Goal: Transaction & Acquisition: Download file/media

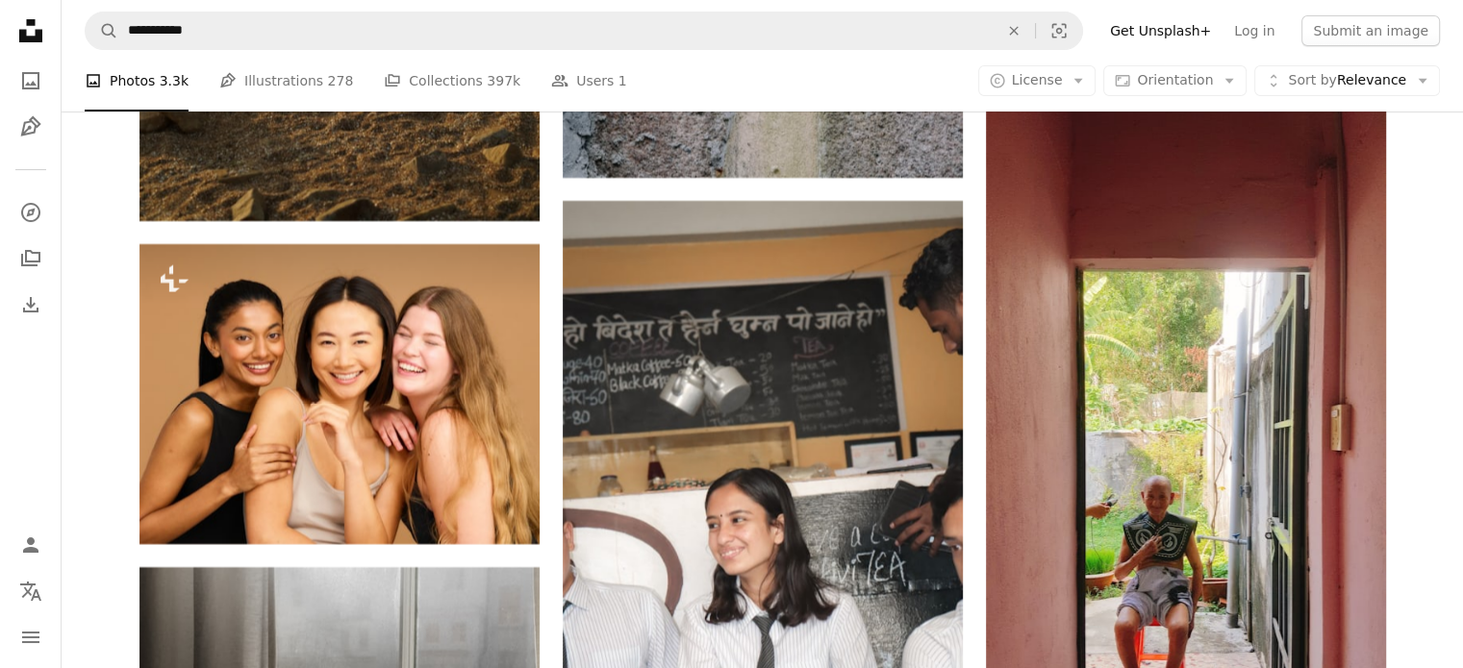
scroll to position [7801, 0]
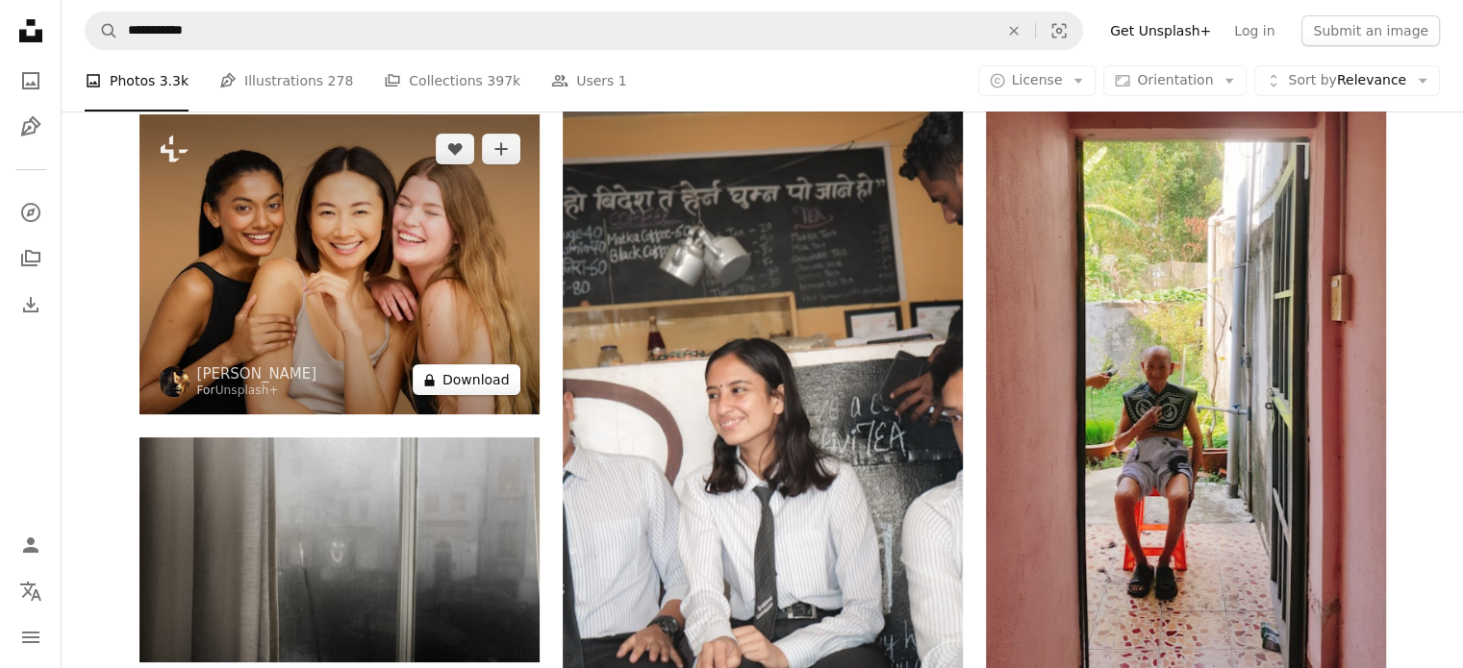
click at [447, 375] on button "A lock Download" at bounding box center [467, 379] width 108 height 31
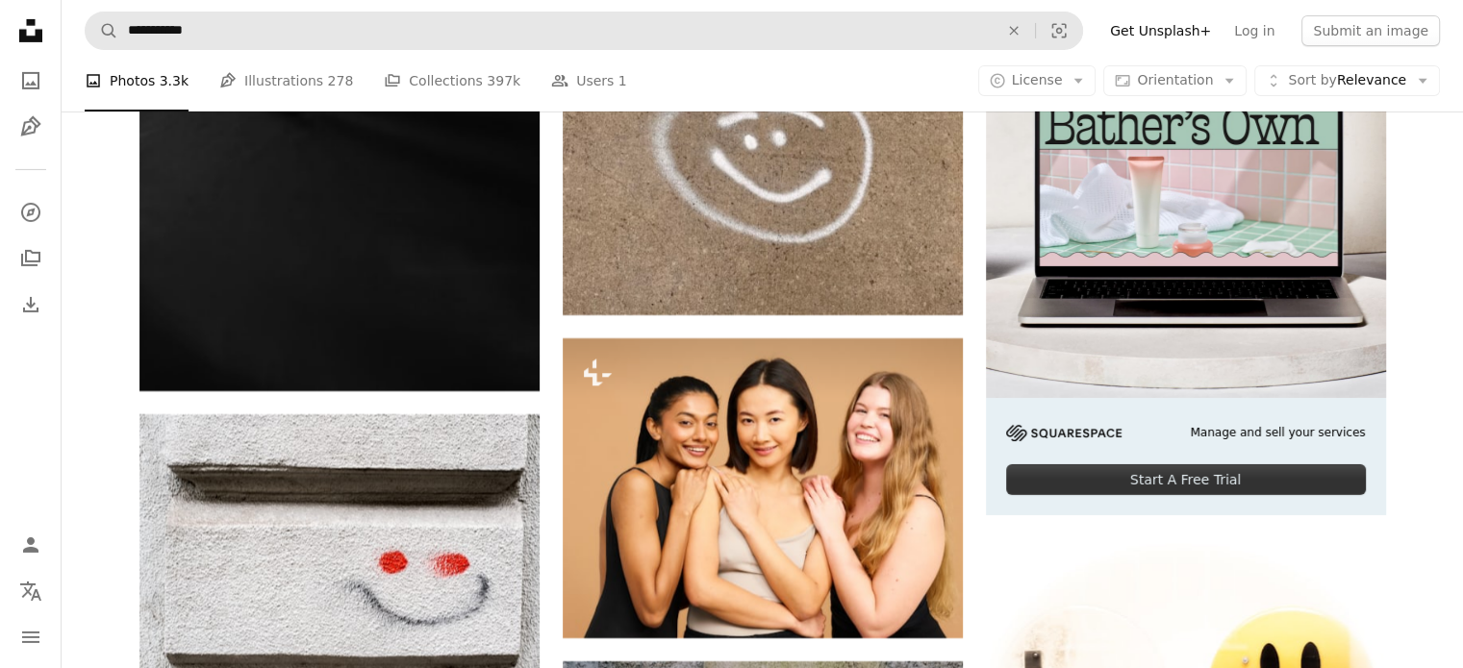
scroll to position [6045, 0]
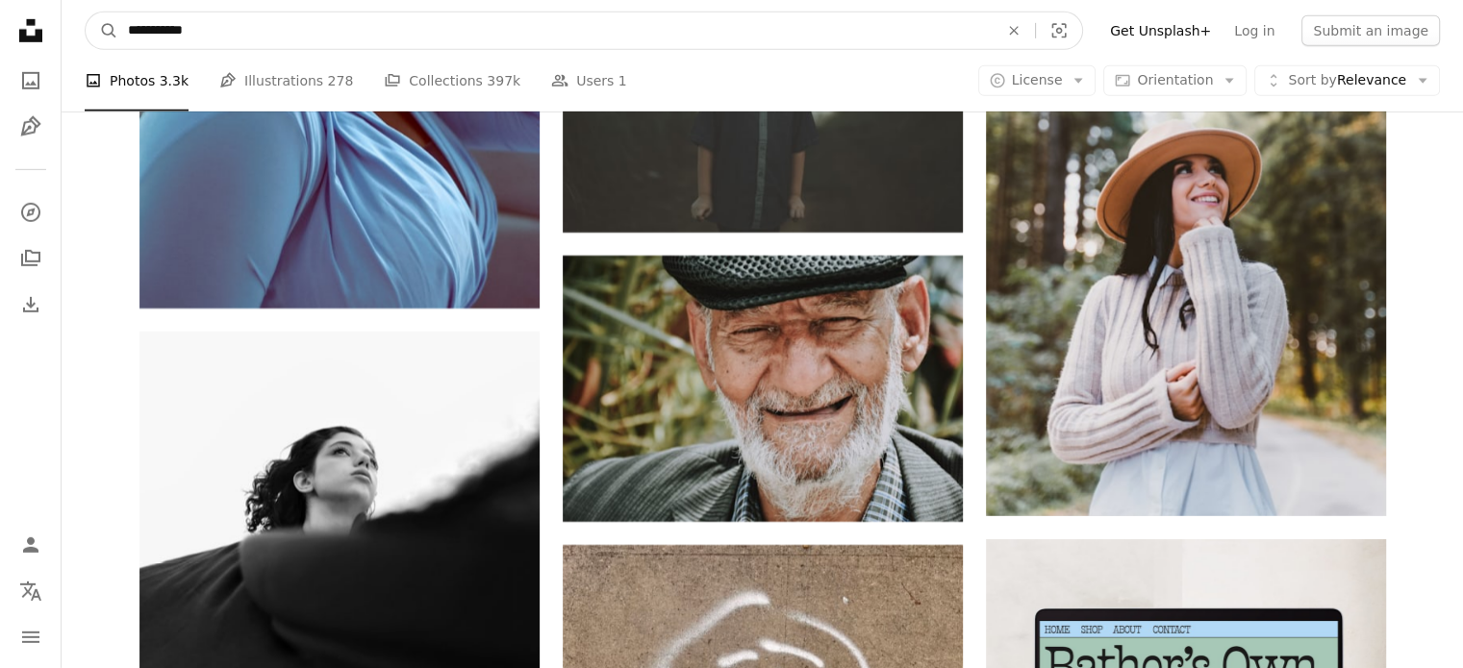
click at [247, 23] on input "**********" at bounding box center [555, 31] width 874 height 37
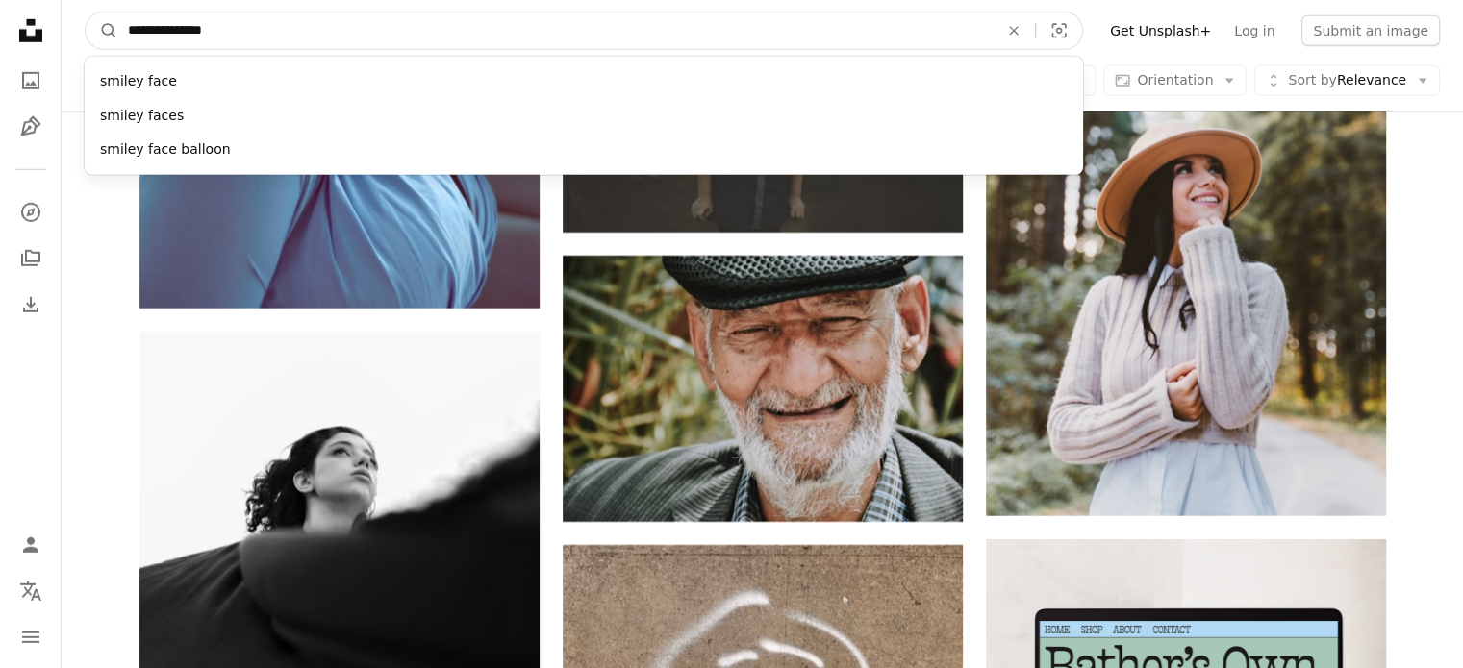
type input "**********"
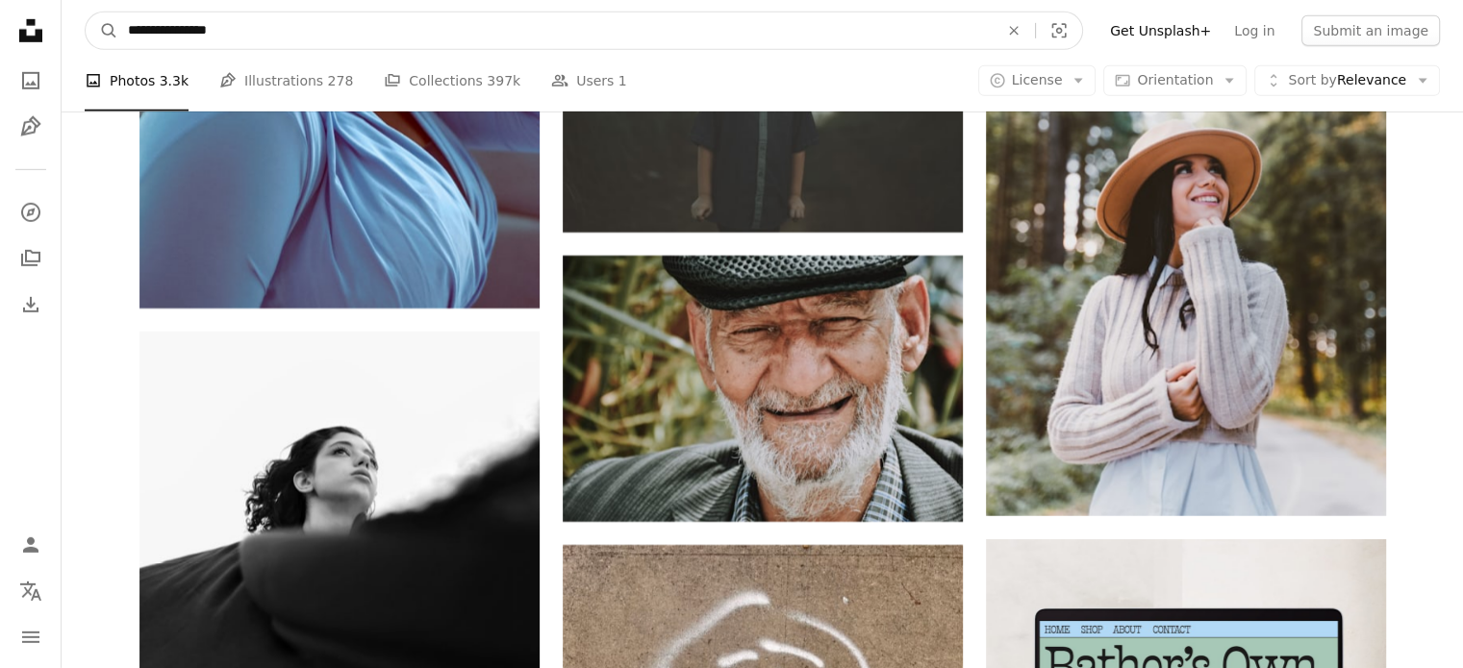
click button "A magnifying glass" at bounding box center [102, 31] width 33 height 37
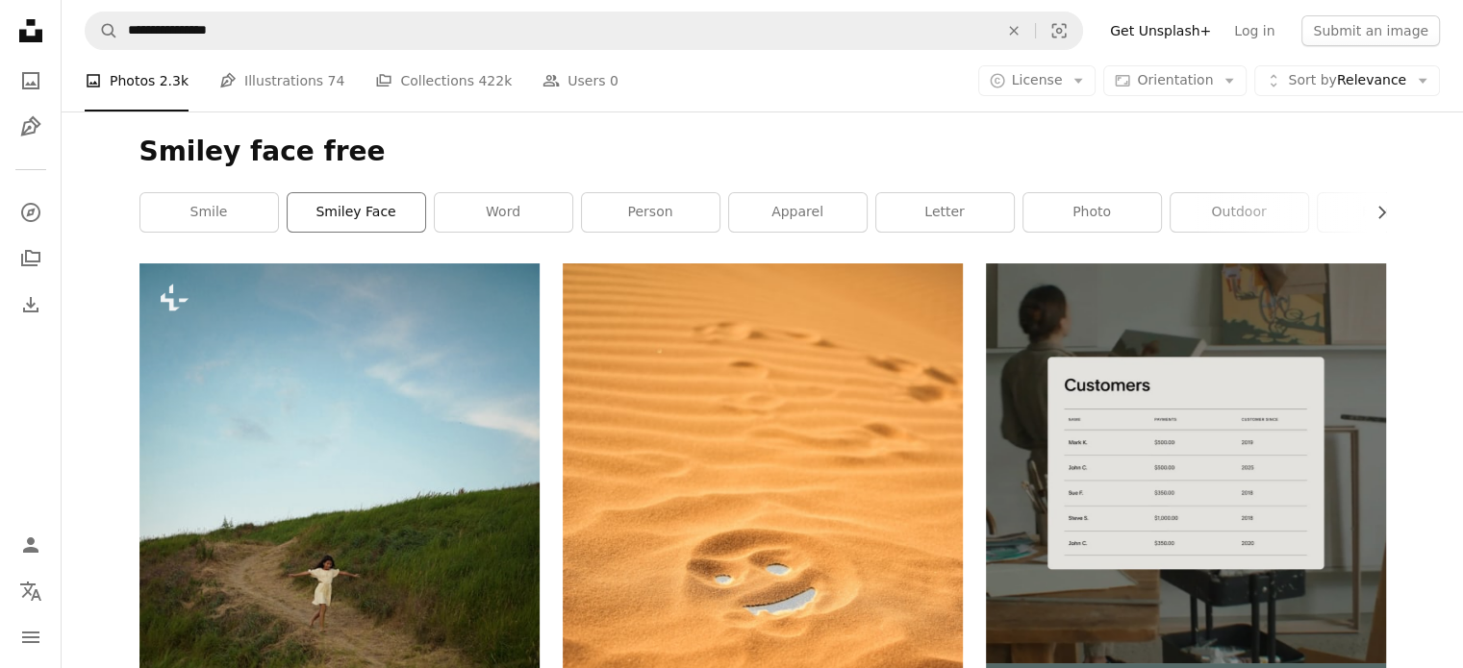
click at [339, 212] on link "smiley face" at bounding box center [357, 212] width 138 height 38
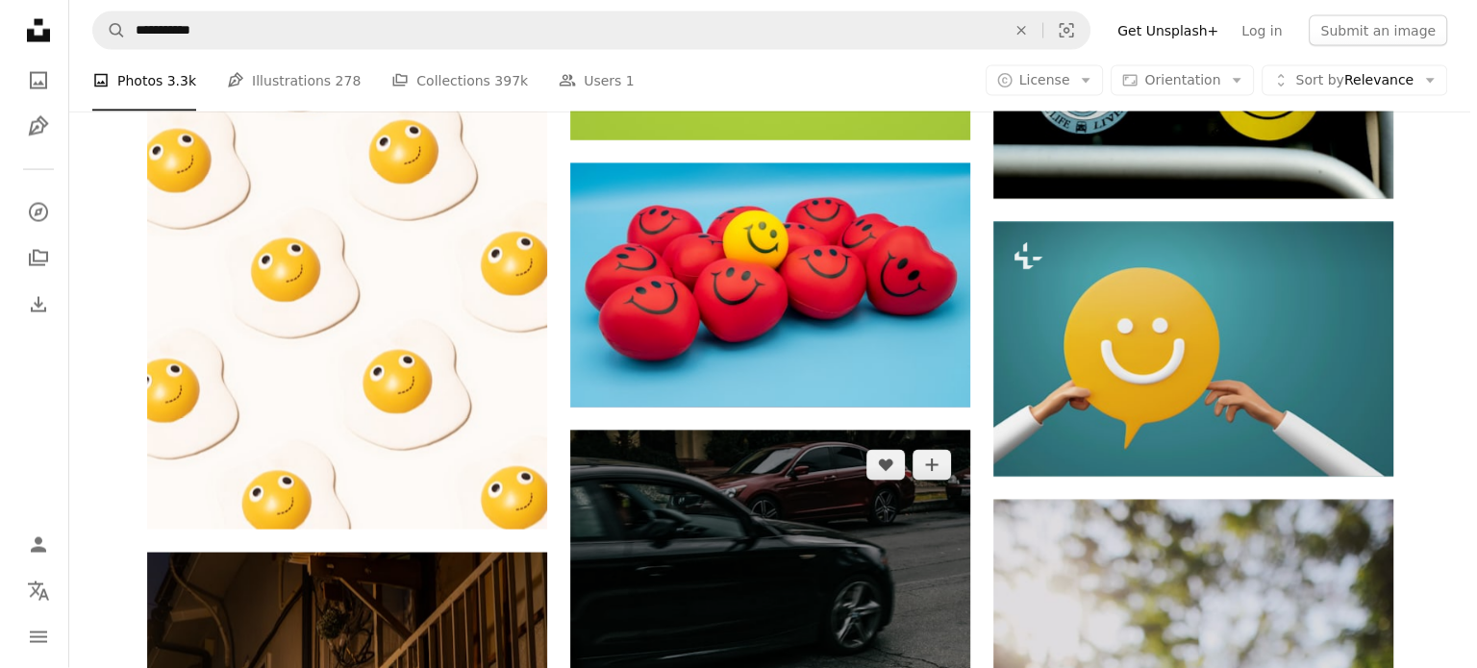
scroll to position [4095, 0]
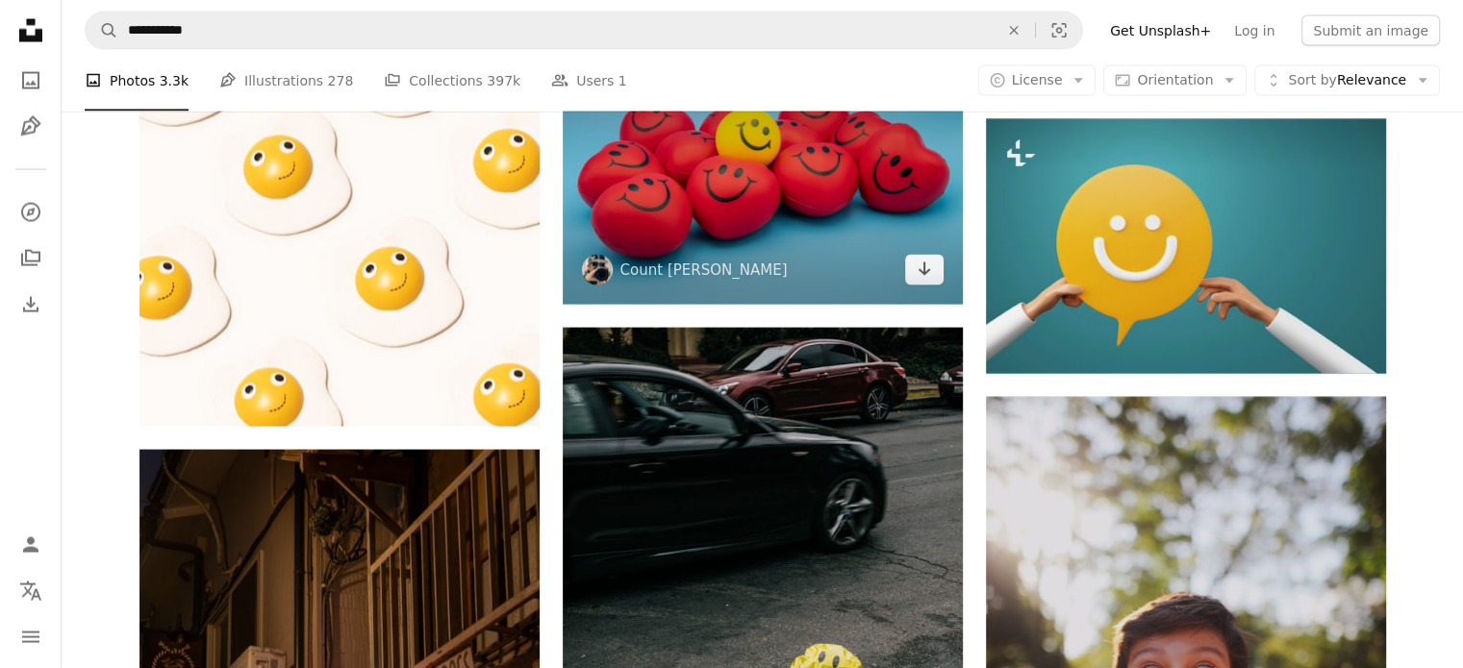
click at [808, 171] on img at bounding box center [763, 183] width 400 height 244
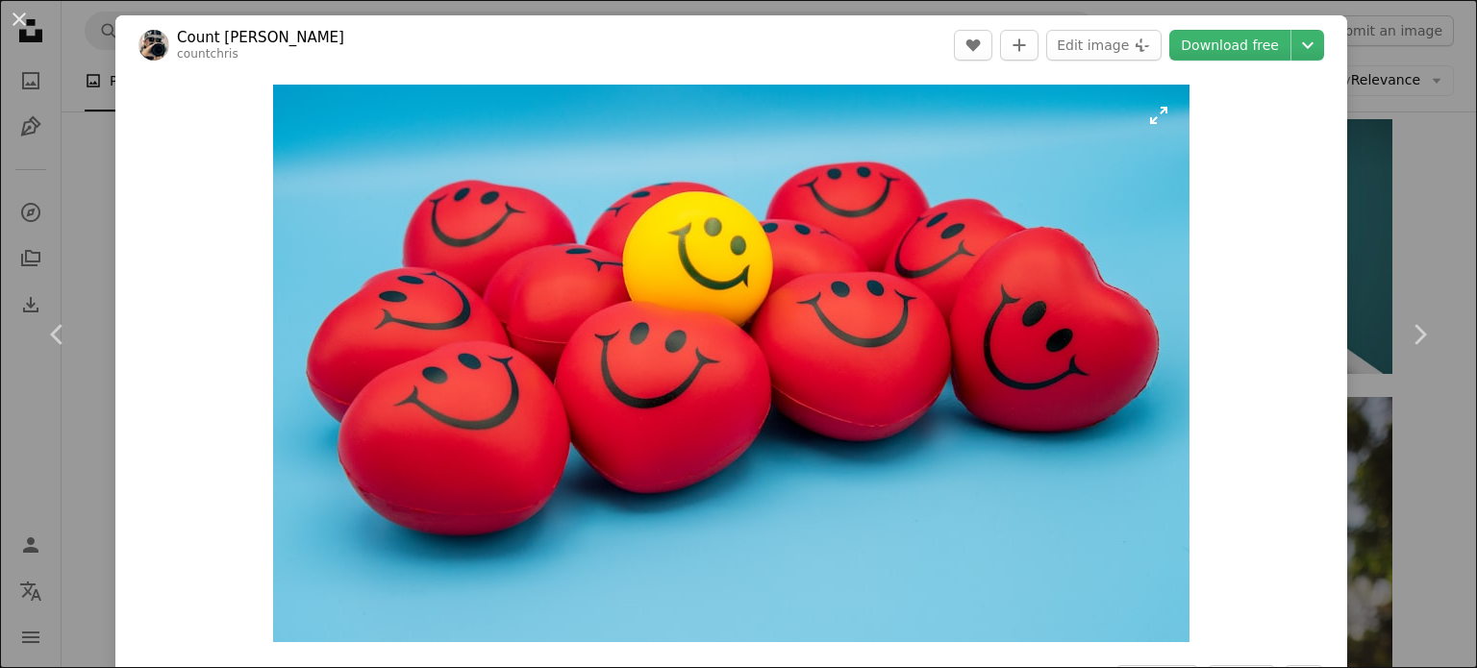
click at [648, 266] on img "Zoom in on this image" at bounding box center [731, 364] width 917 height 558
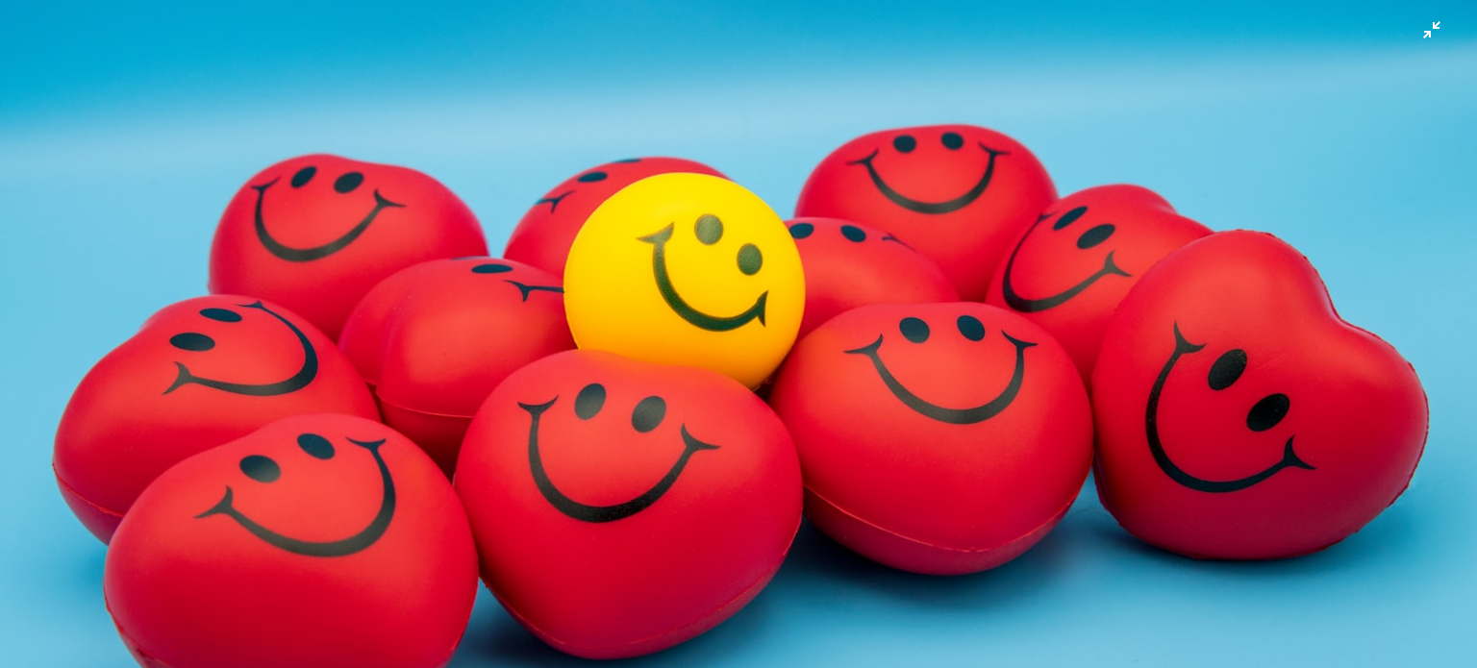
click at [1416, 30] on img "Zoom out on this image" at bounding box center [738, 449] width 1479 height 901
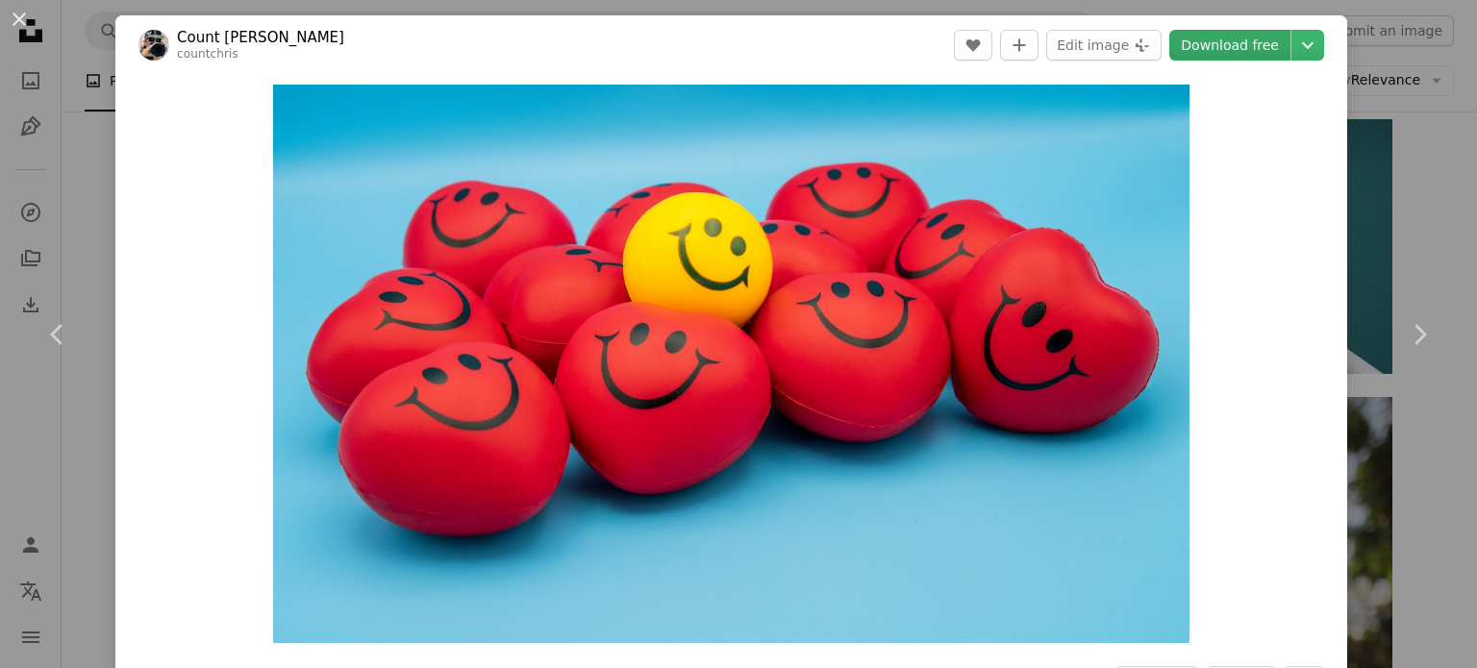
click at [1216, 46] on link "Download free" at bounding box center [1229, 45] width 121 height 31
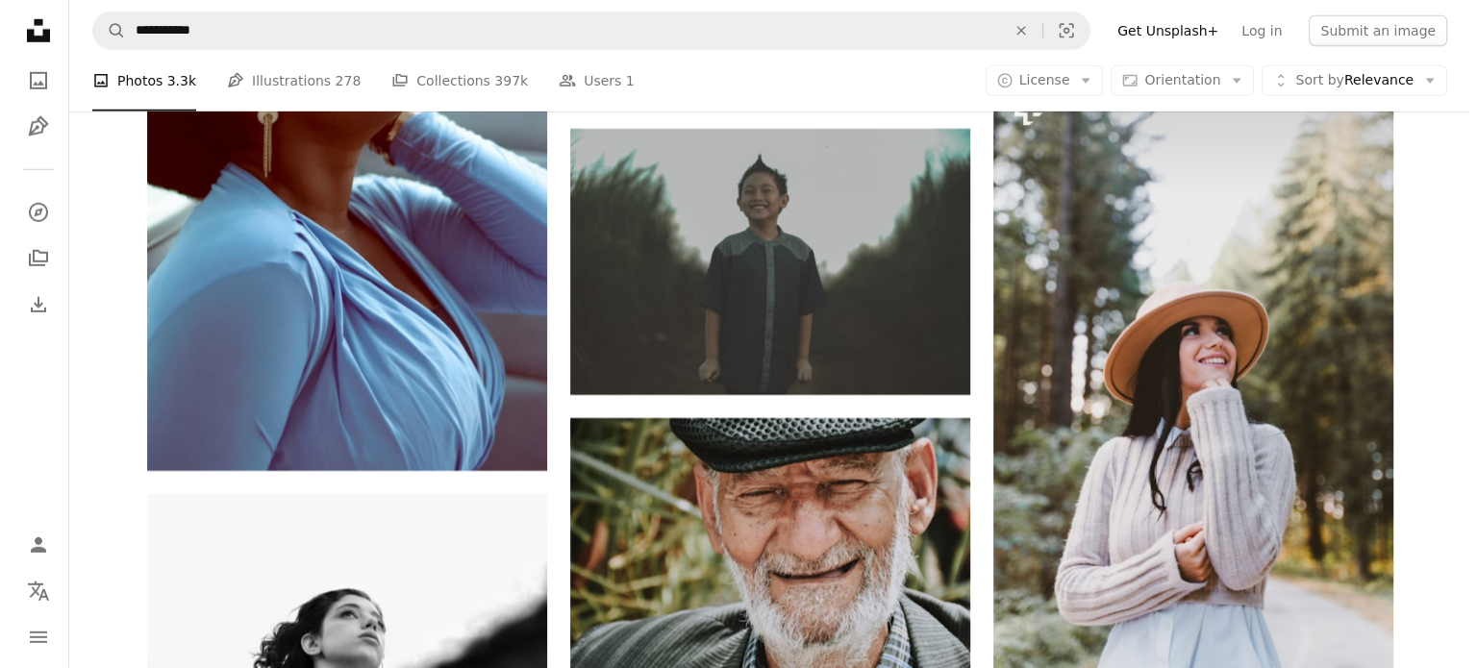
scroll to position [6435, 0]
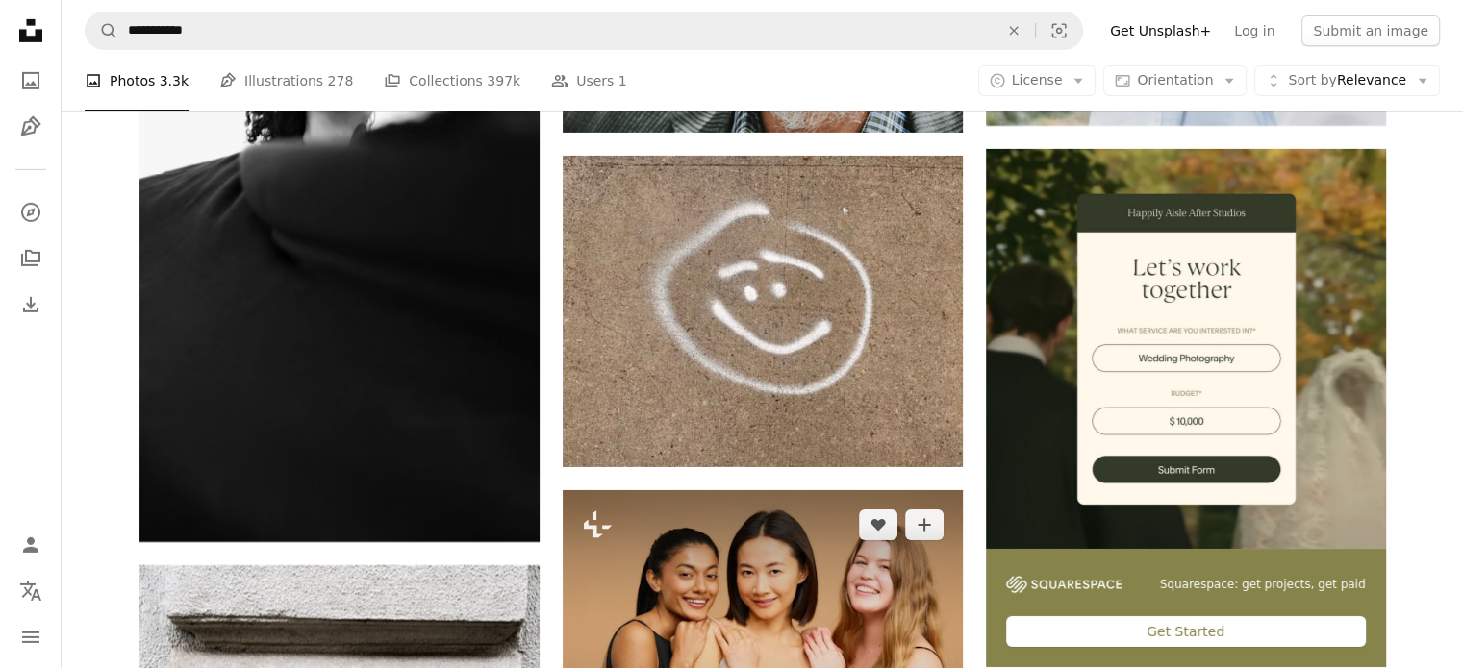
click at [801, 568] on img at bounding box center [763, 640] width 400 height 300
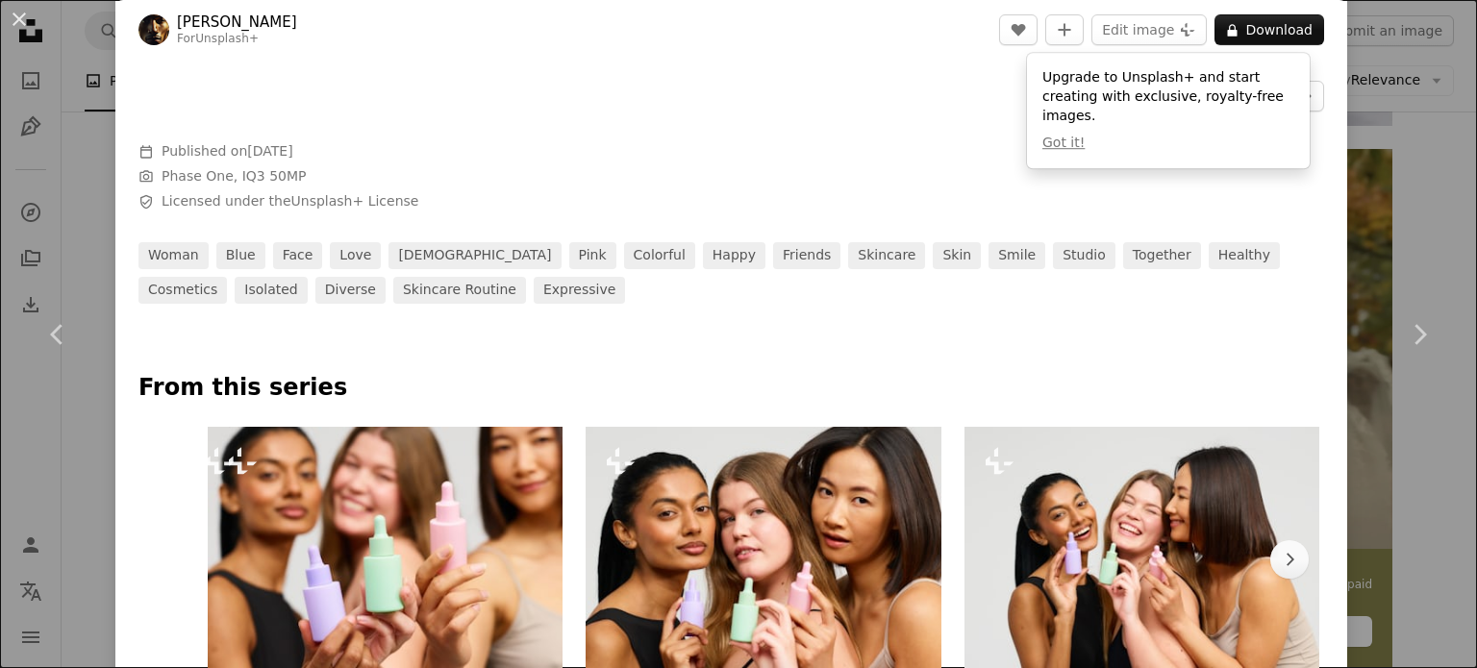
scroll to position [1169, 0]
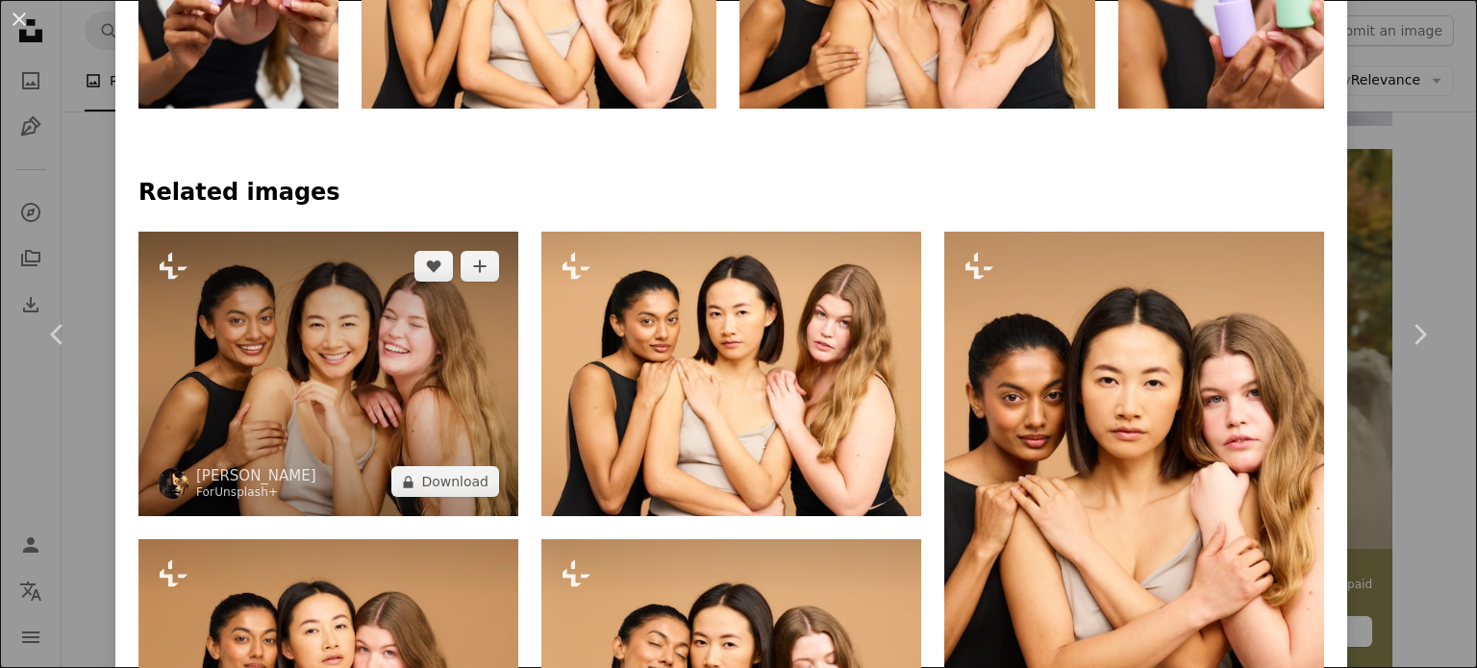
click at [253, 490] on link "Unsplash+" at bounding box center [245, 492] width 63 height 13
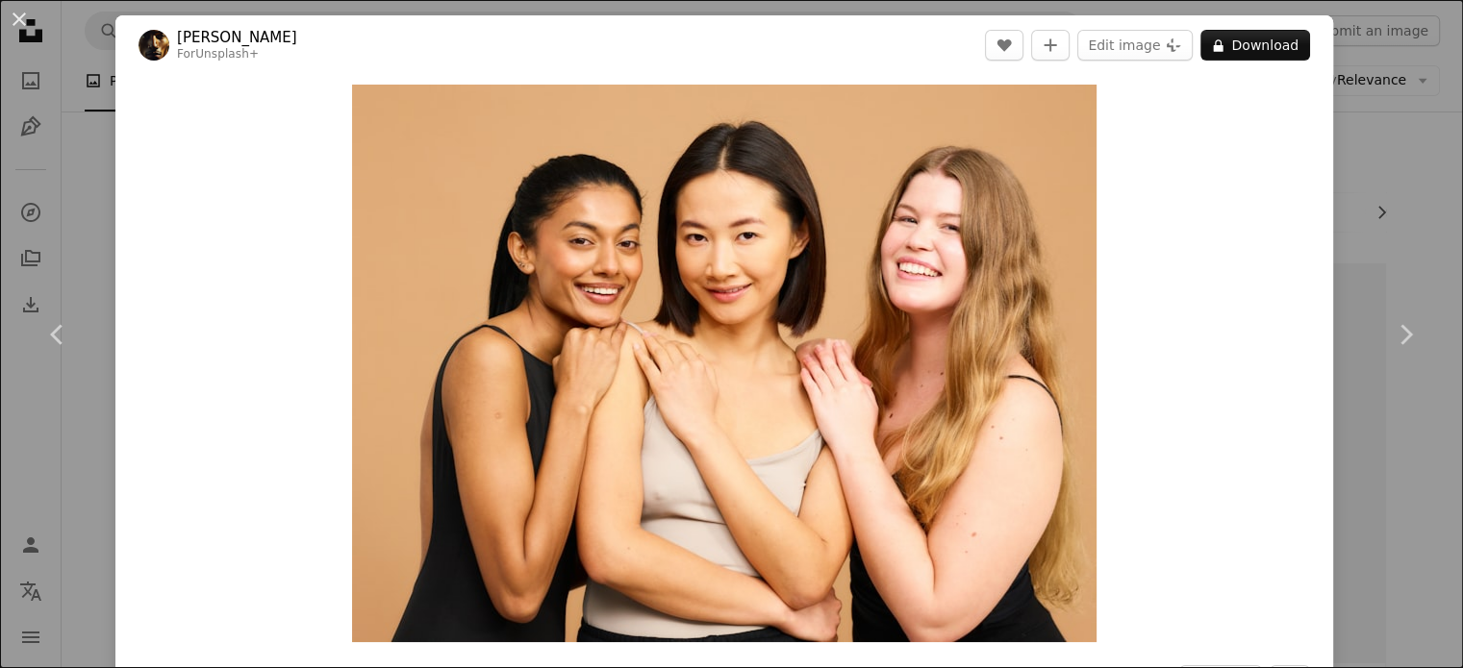
scroll to position [6435, 0]
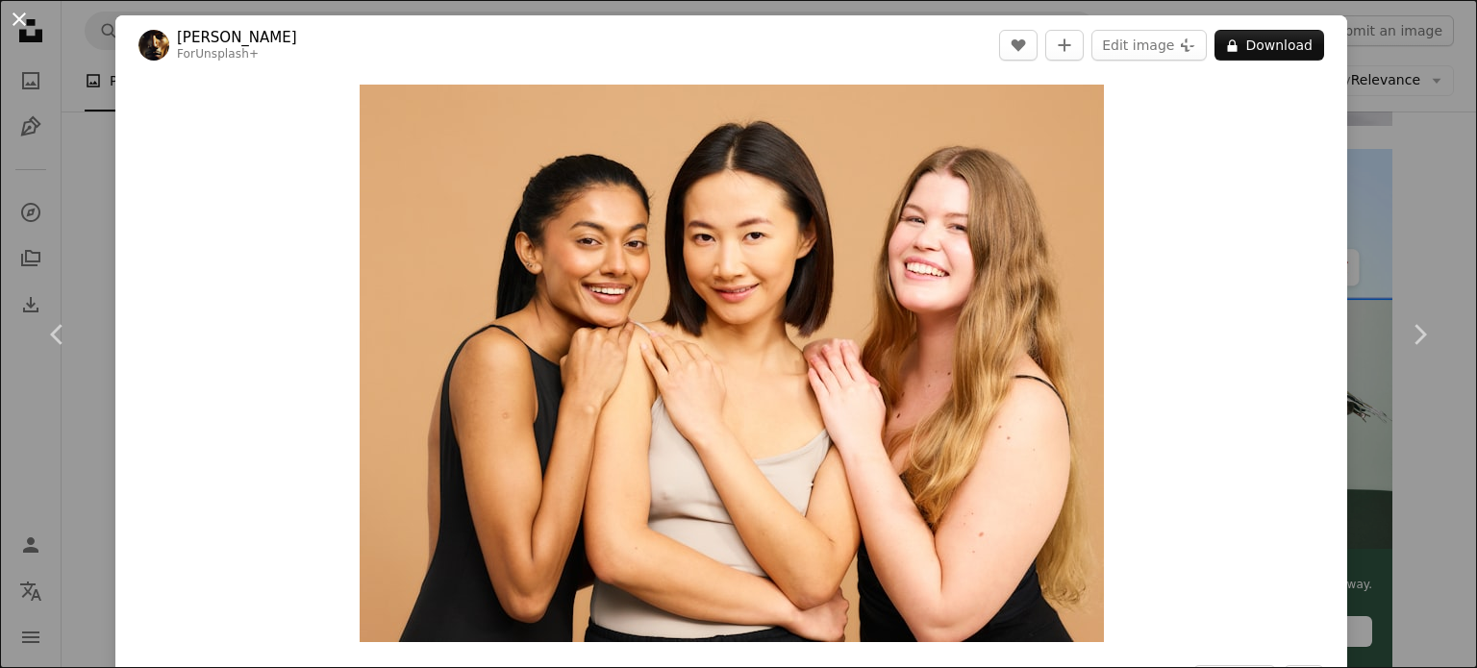
click at [24, 26] on button "An X shape" at bounding box center [19, 19] width 23 height 23
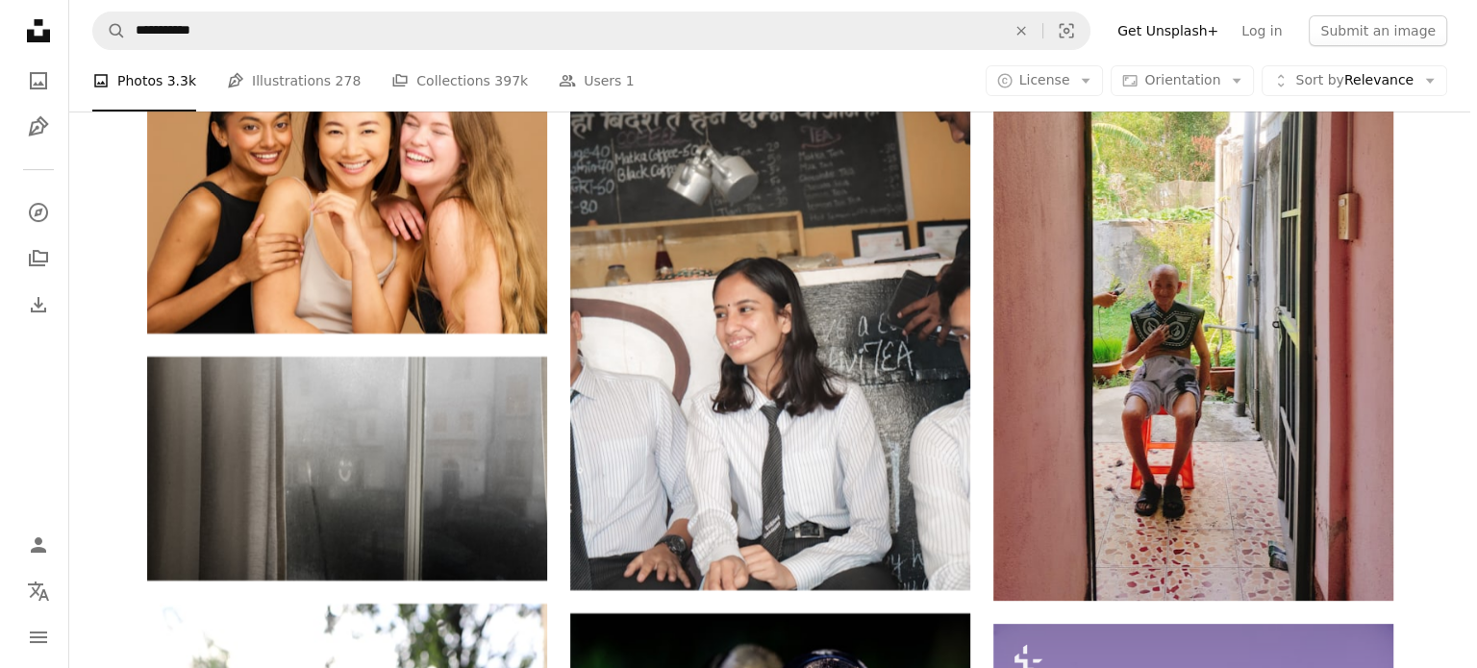
scroll to position [7778, 0]
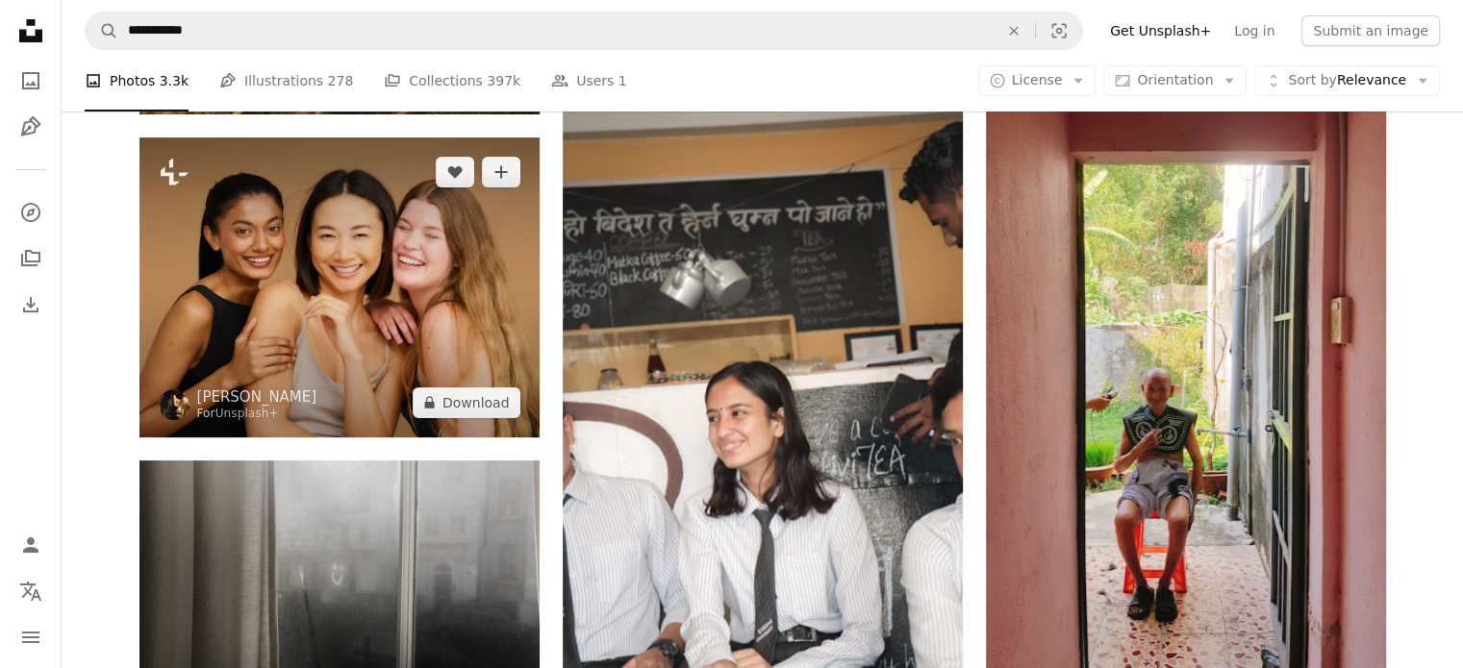
click at [289, 302] on img at bounding box center [339, 288] width 400 height 300
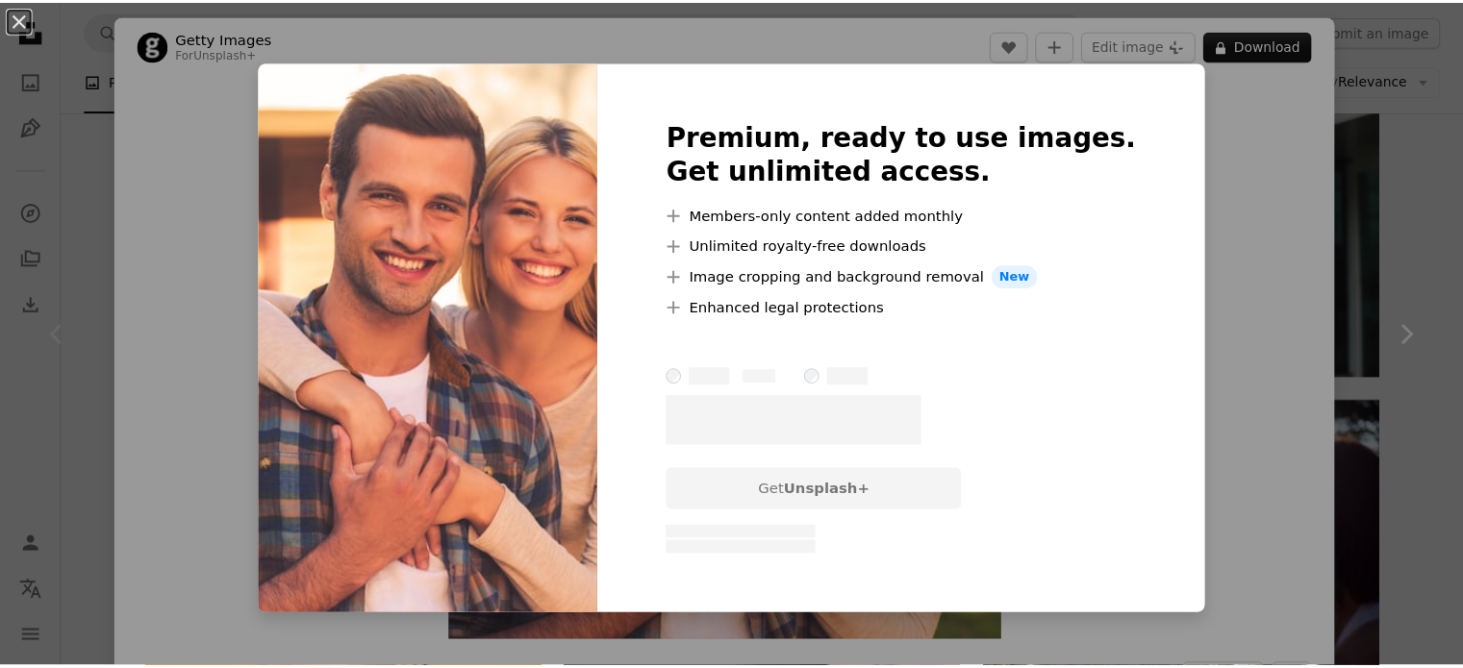
scroll to position [5798, 0]
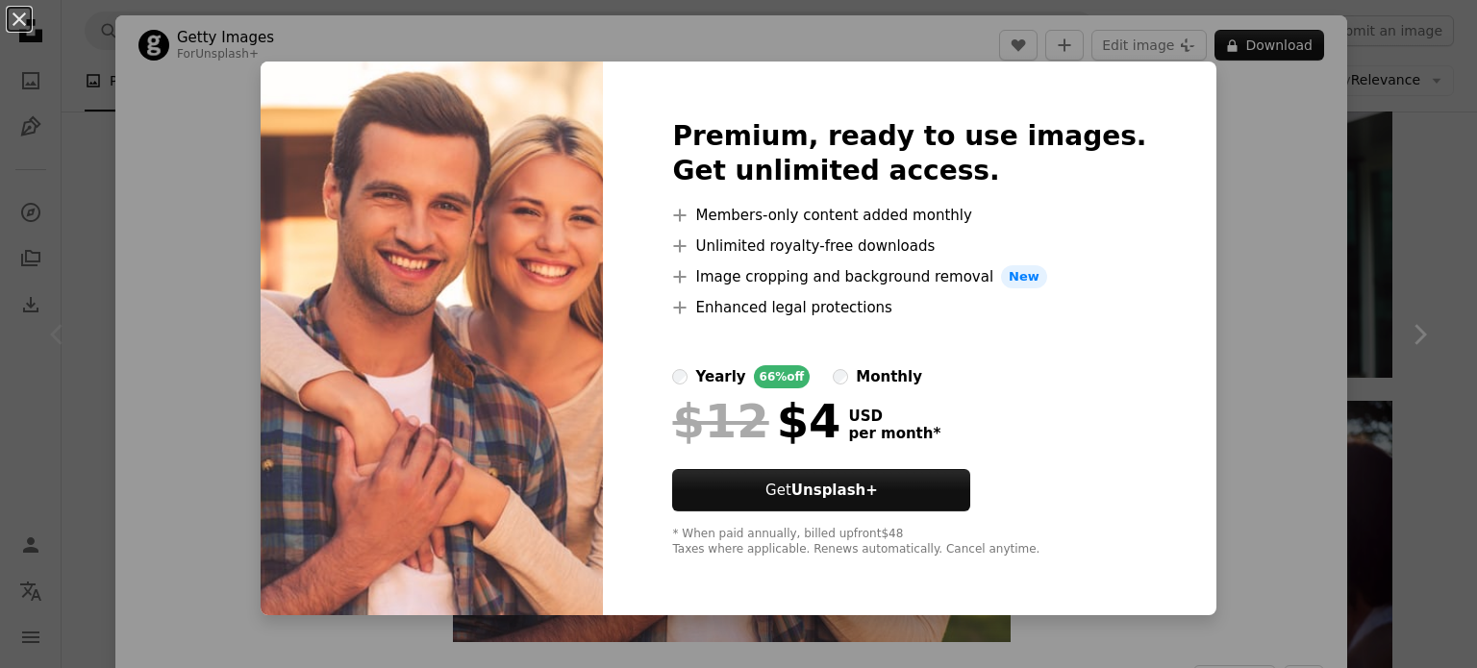
click at [234, 95] on div "An X shape Premium, ready to use images. Get unlimited access. A plus sign Memb…" at bounding box center [738, 334] width 1477 height 668
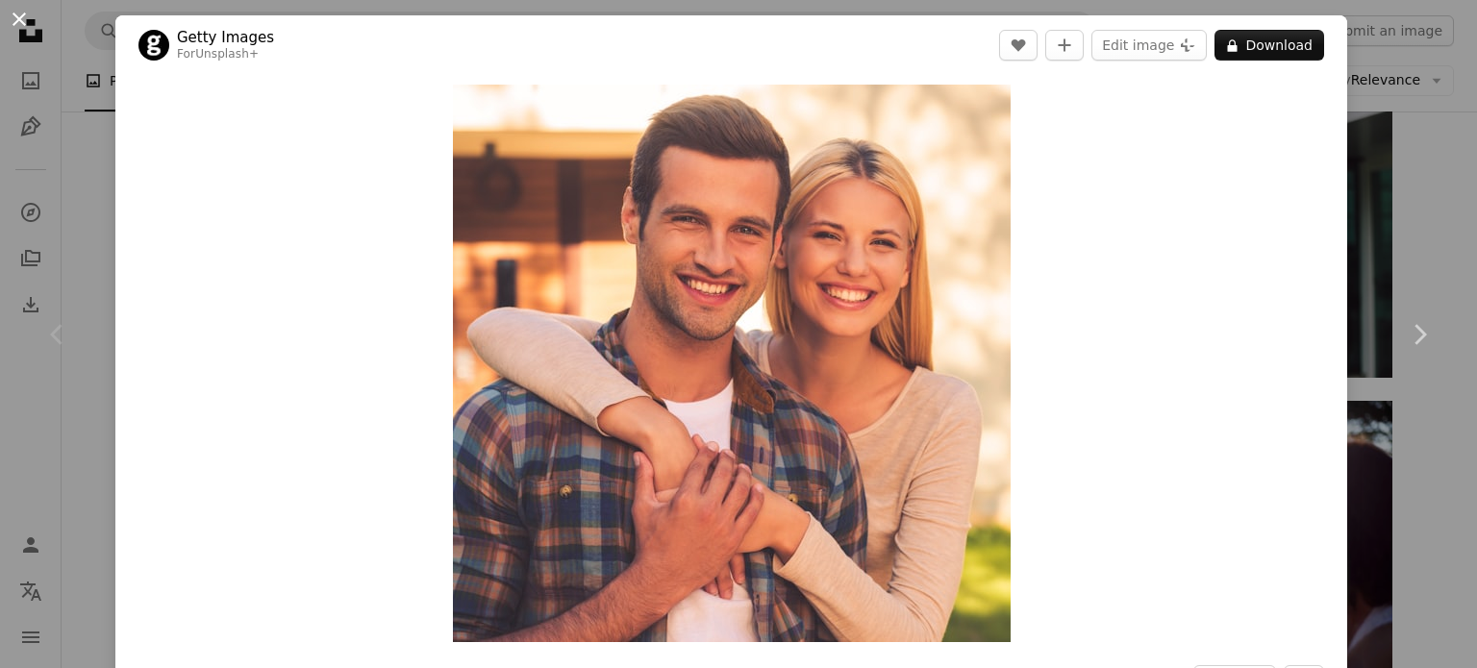
click at [25, 18] on button "An X shape" at bounding box center [19, 19] width 23 height 23
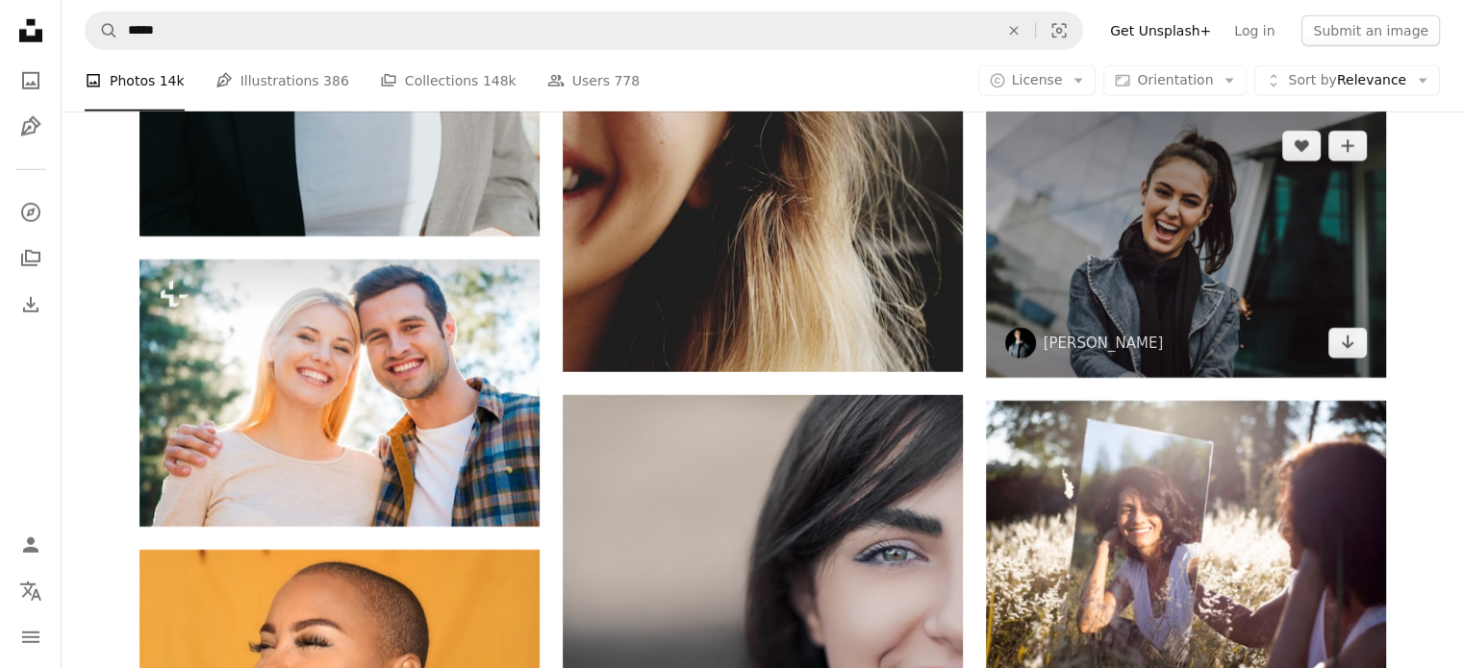
click at [1200, 253] on img at bounding box center [1186, 245] width 400 height 266
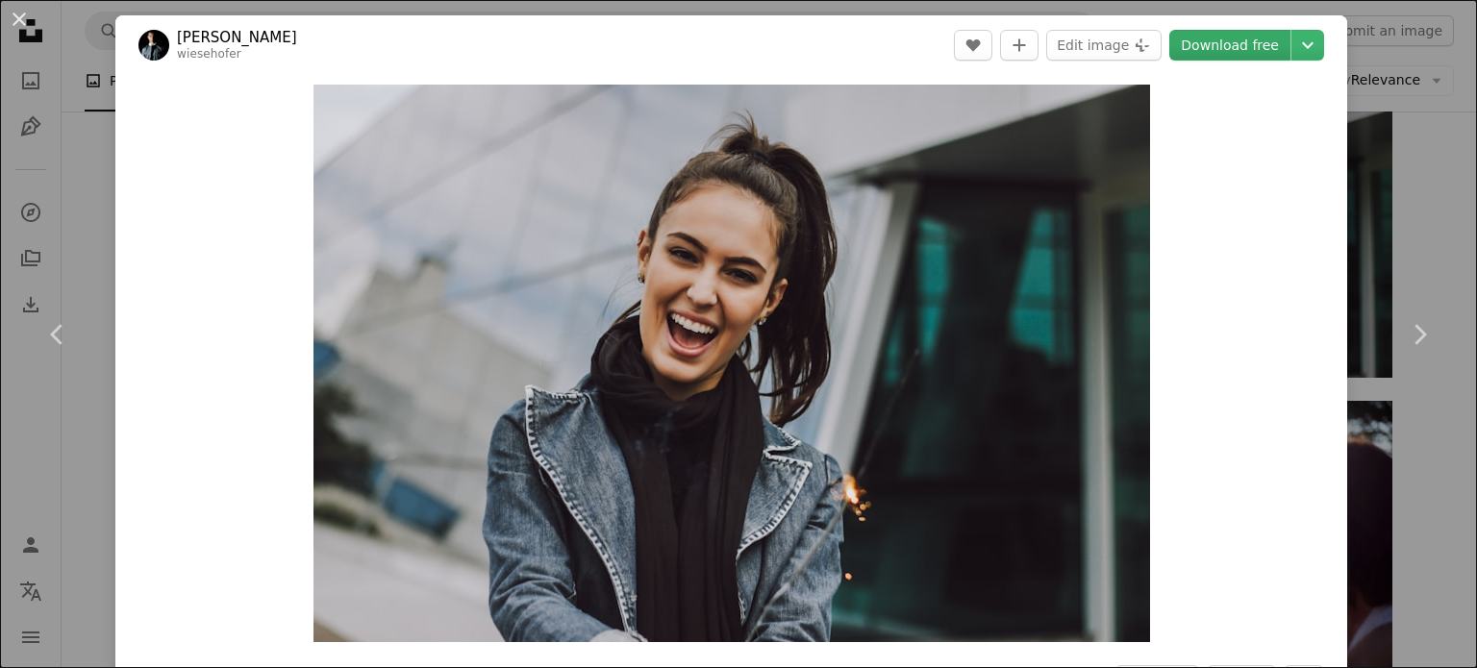
click at [1212, 38] on link "Download free" at bounding box center [1229, 45] width 121 height 31
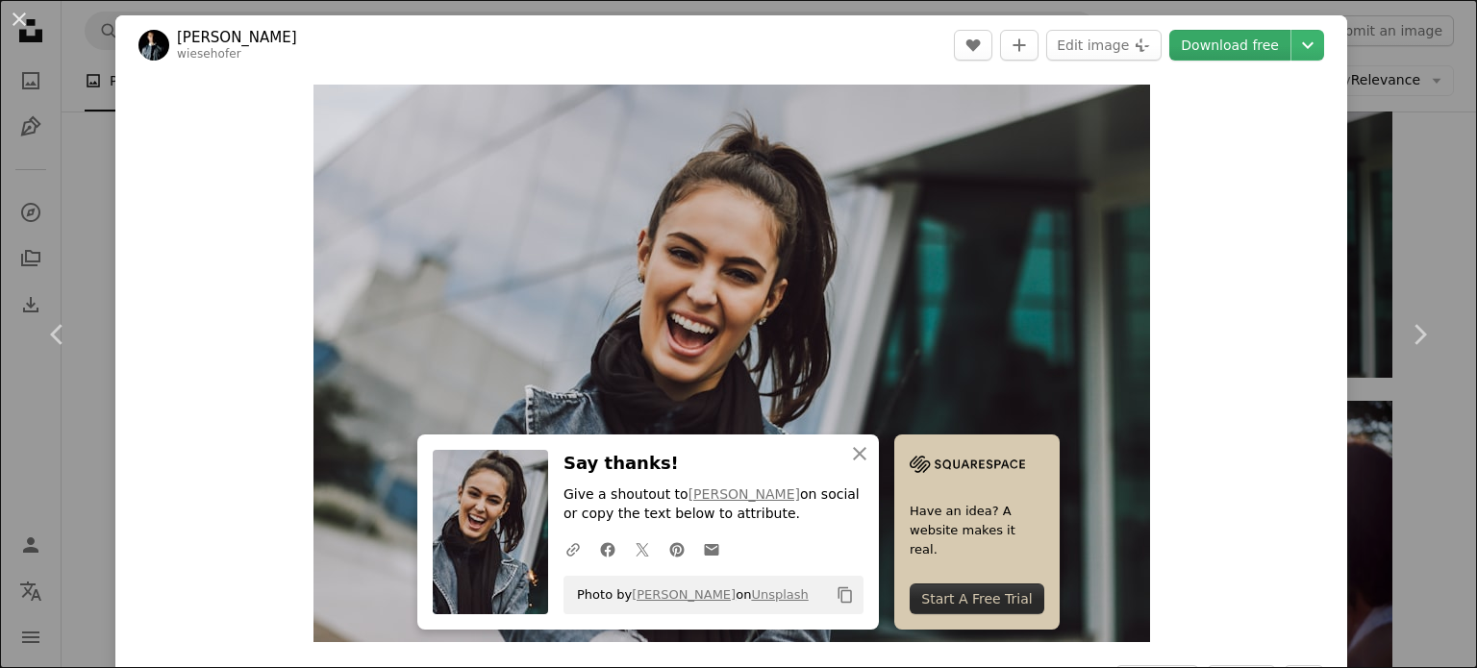
click at [1260, 48] on link "Download free" at bounding box center [1229, 45] width 121 height 31
click at [14, 20] on button "An X shape" at bounding box center [19, 19] width 23 height 23
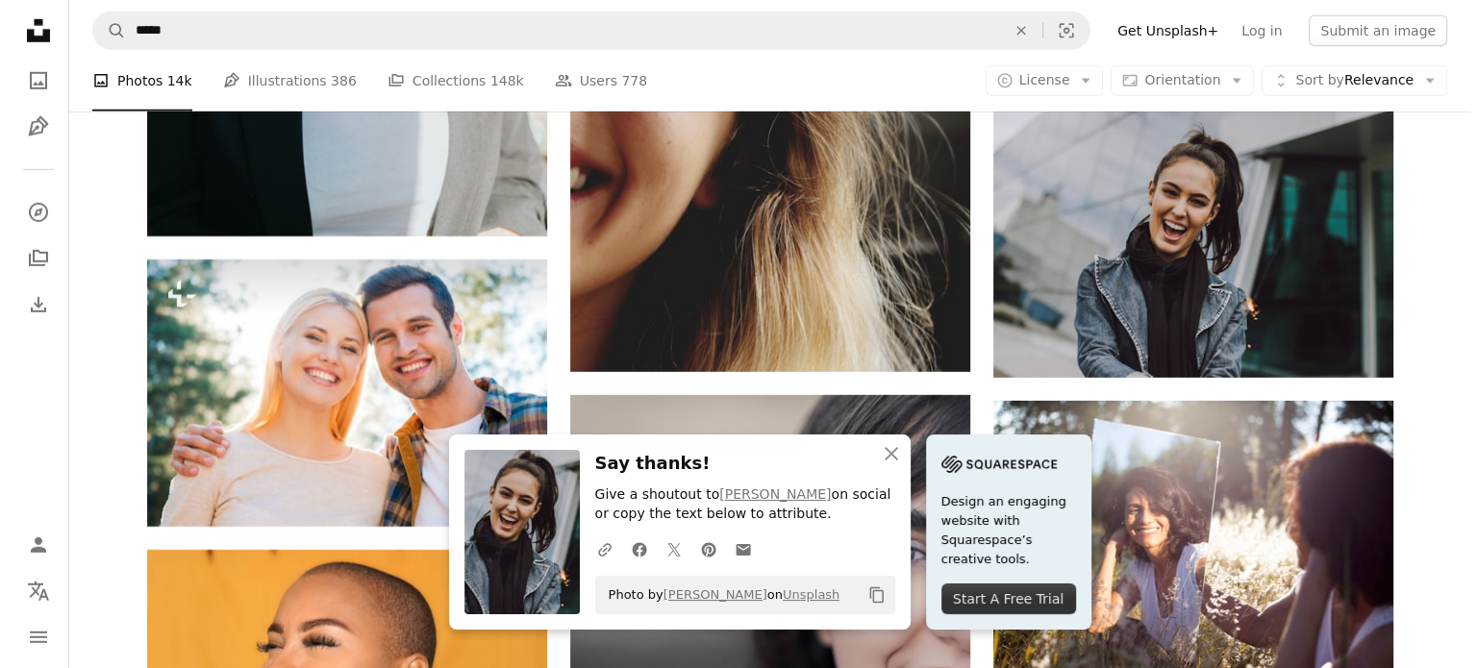
scroll to position [6383, 0]
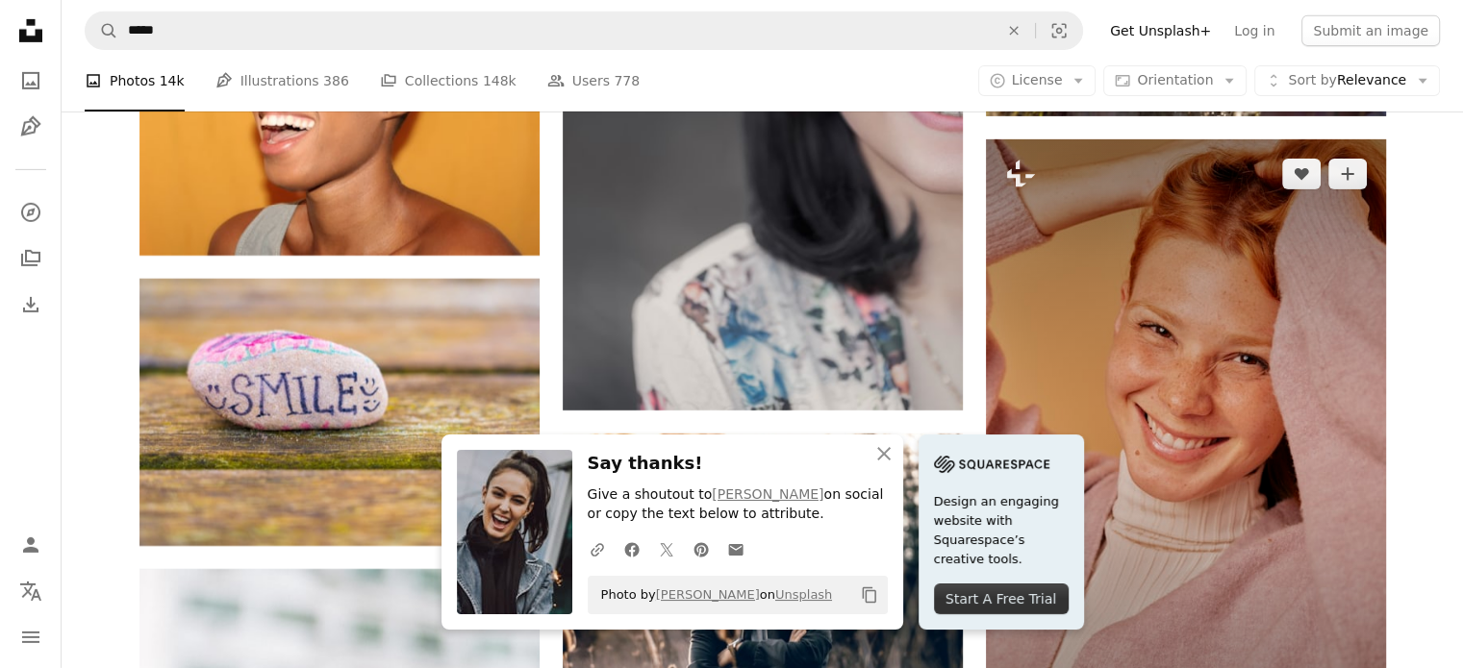
click at [1219, 361] on img at bounding box center [1186, 439] width 400 height 600
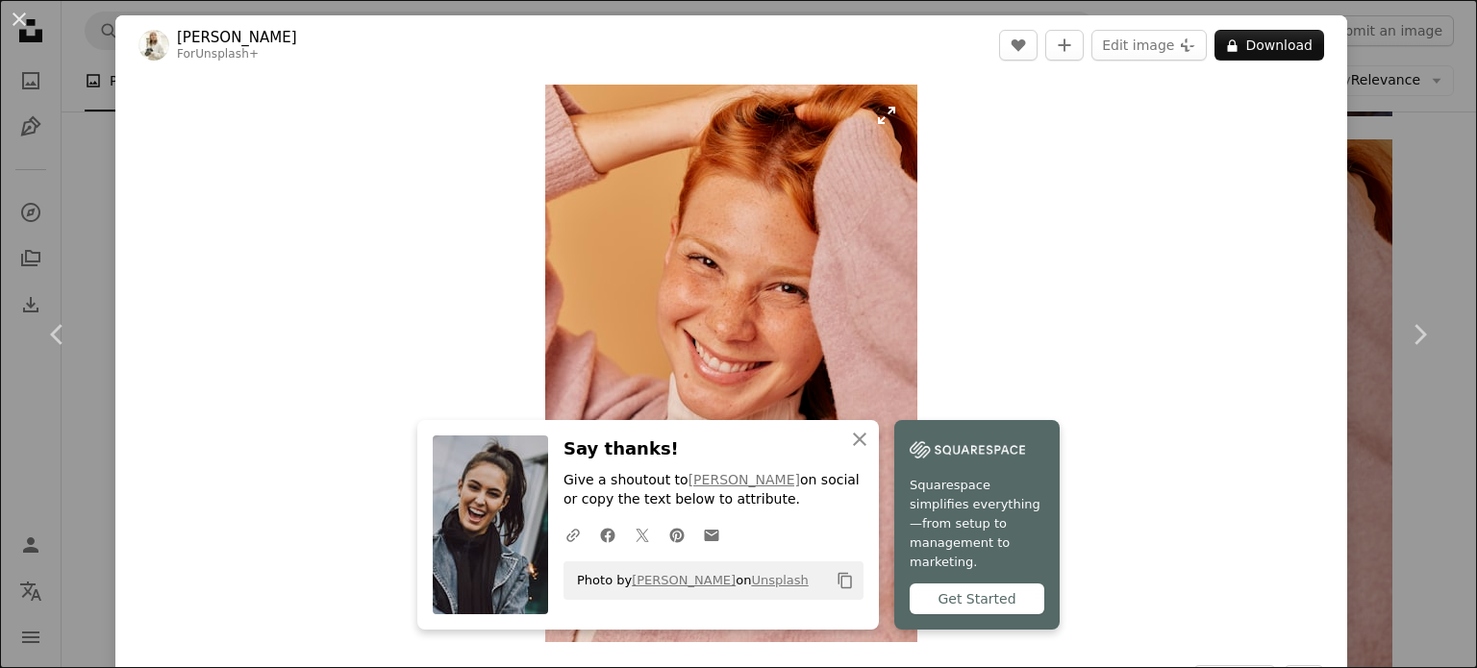
click at [792, 207] on img "Zoom in on this image" at bounding box center [731, 364] width 372 height 558
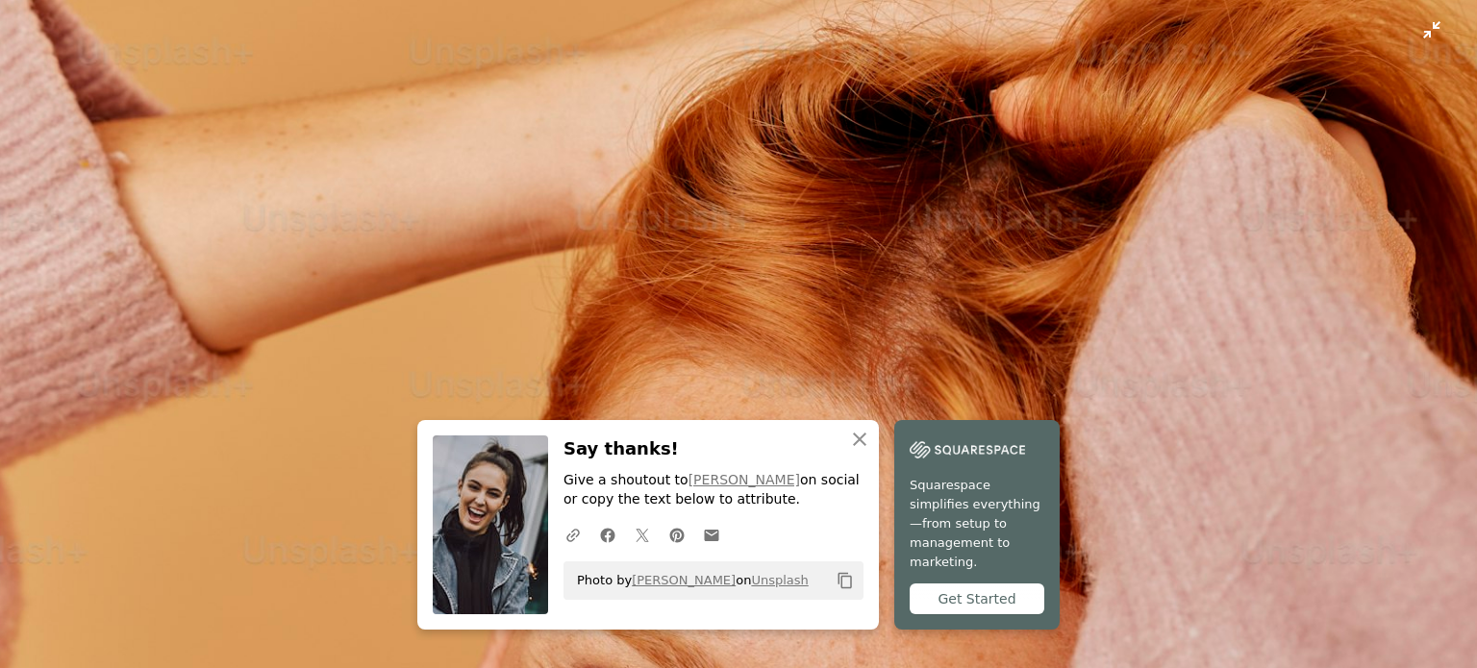
scroll to position [752, 0]
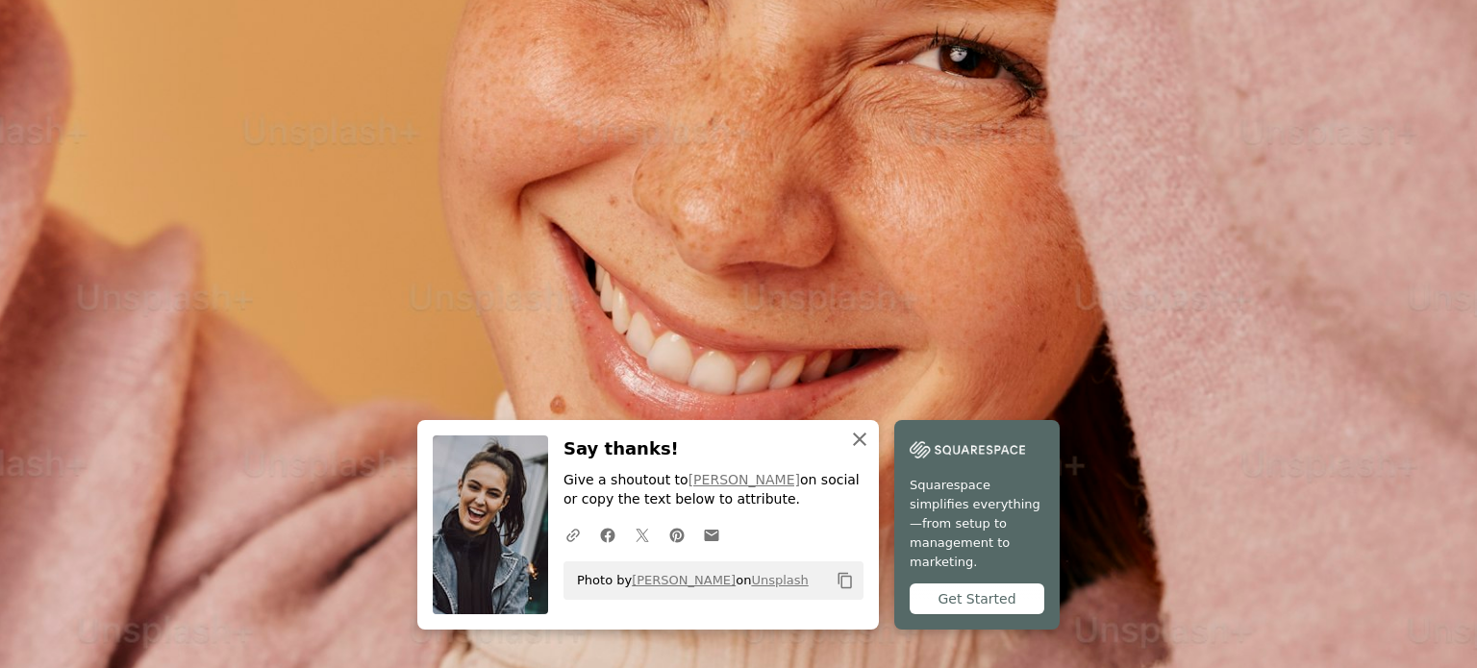
click at [866, 450] on button "An X shape Close" at bounding box center [860, 439] width 38 height 38
